Goal: Find specific page/section: Find specific page/section

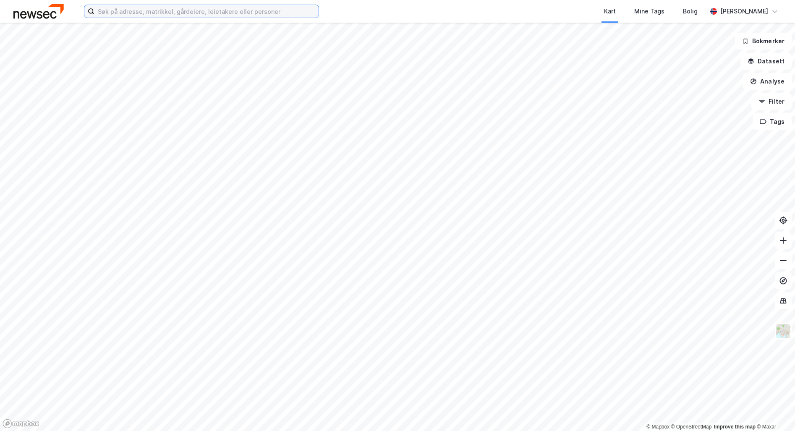
click at [117, 16] on input at bounding box center [206, 11] width 224 height 13
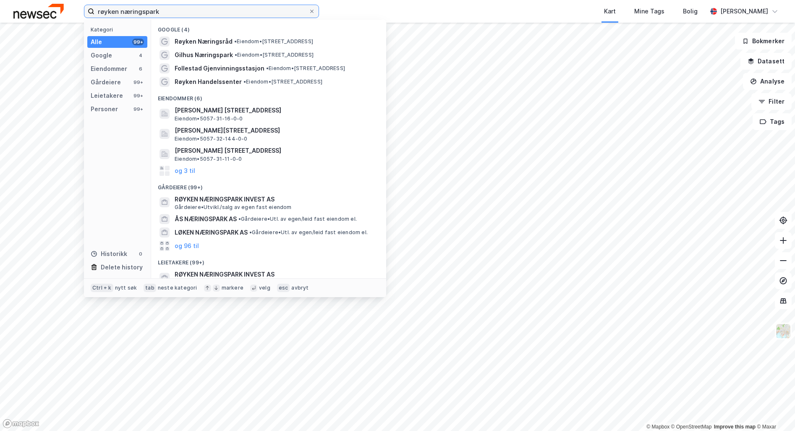
drag, startPoint x: 170, startPoint y: 10, endPoint x: 24, endPoint y: 19, distance: 146.4
click at [24, 19] on div "røyken næringspark Kategori Alle 99+ Google 4 Eiendommer 6 Gårdeiere 99+ Leieta…" at bounding box center [397, 11] width 795 height 23
paste input "[URL][DOMAIN_NAME]"
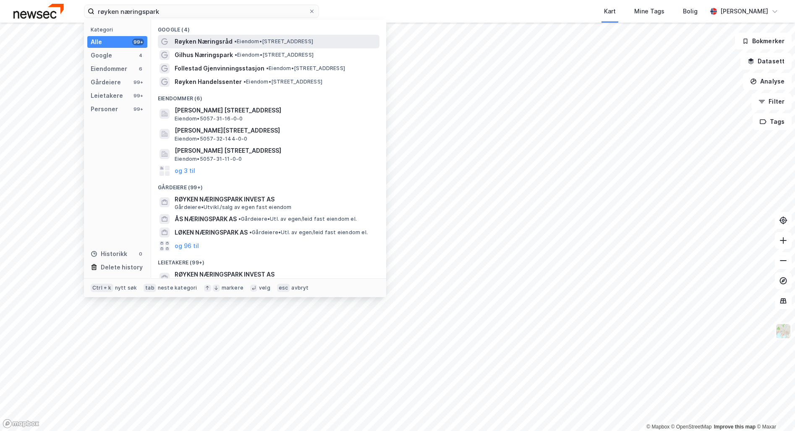
click at [206, 40] on span "Røyken Næringsråd" at bounding box center [204, 42] width 58 height 10
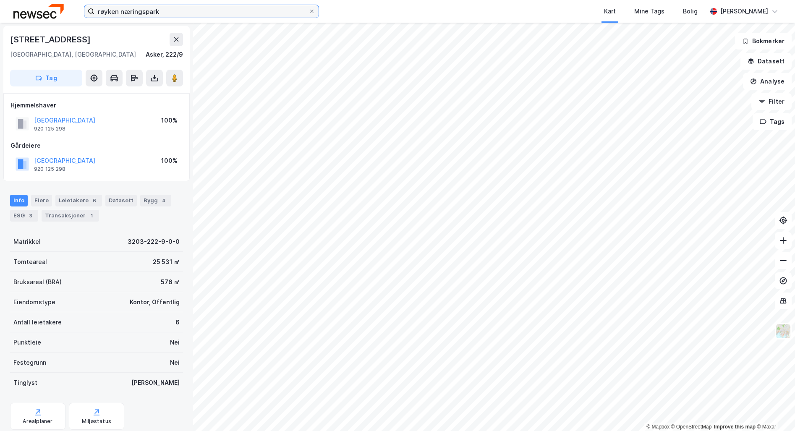
click at [142, 12] on input "røyken næringspark" at bounding box center [201, 11] width 214 height 13
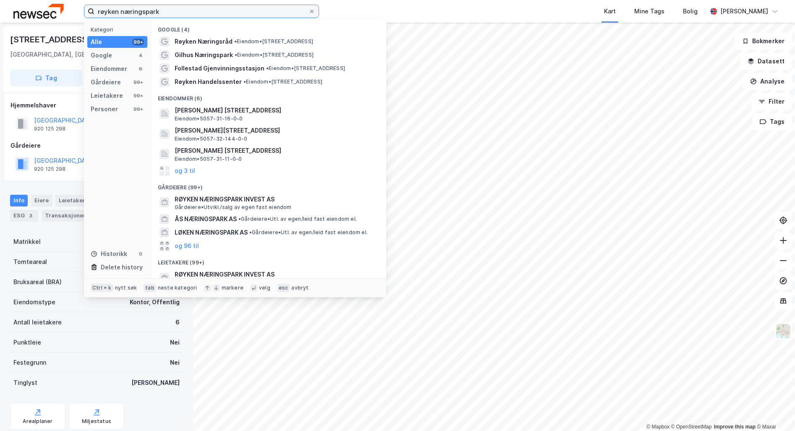
click at [163, 8] on input "røyken næringspark" at bounding box center [201, 11] width 214 height 13
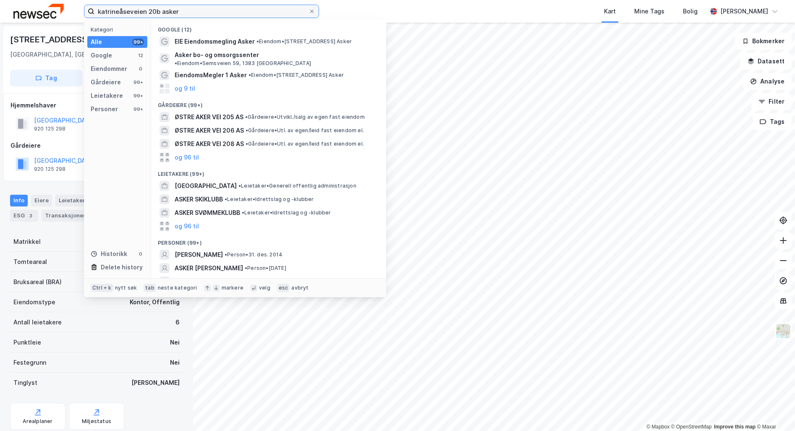
click at [131, 10] on input "katrineåseveien 20b asker" at bounding box center [201, 11] width 214 height 13
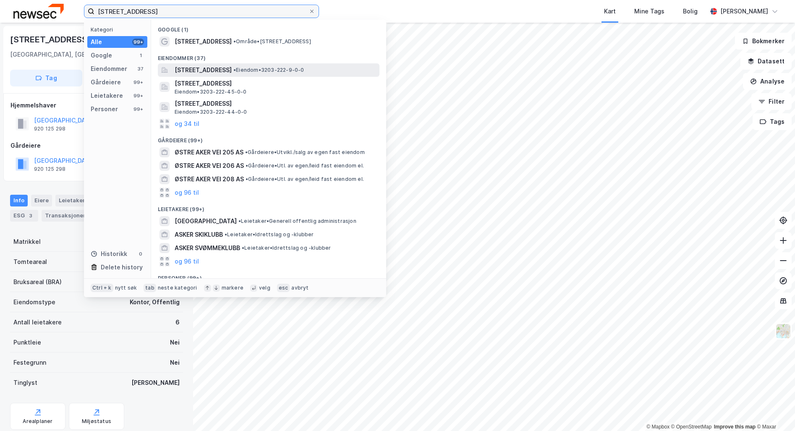
type input "[STREET_ADDRESS]"
click at [207, 69] on span "[STREET_ADDRESS]" at bounding box center [203, 70] width 57 height 10
